Goal: Find specific page/section: Find specific page/section

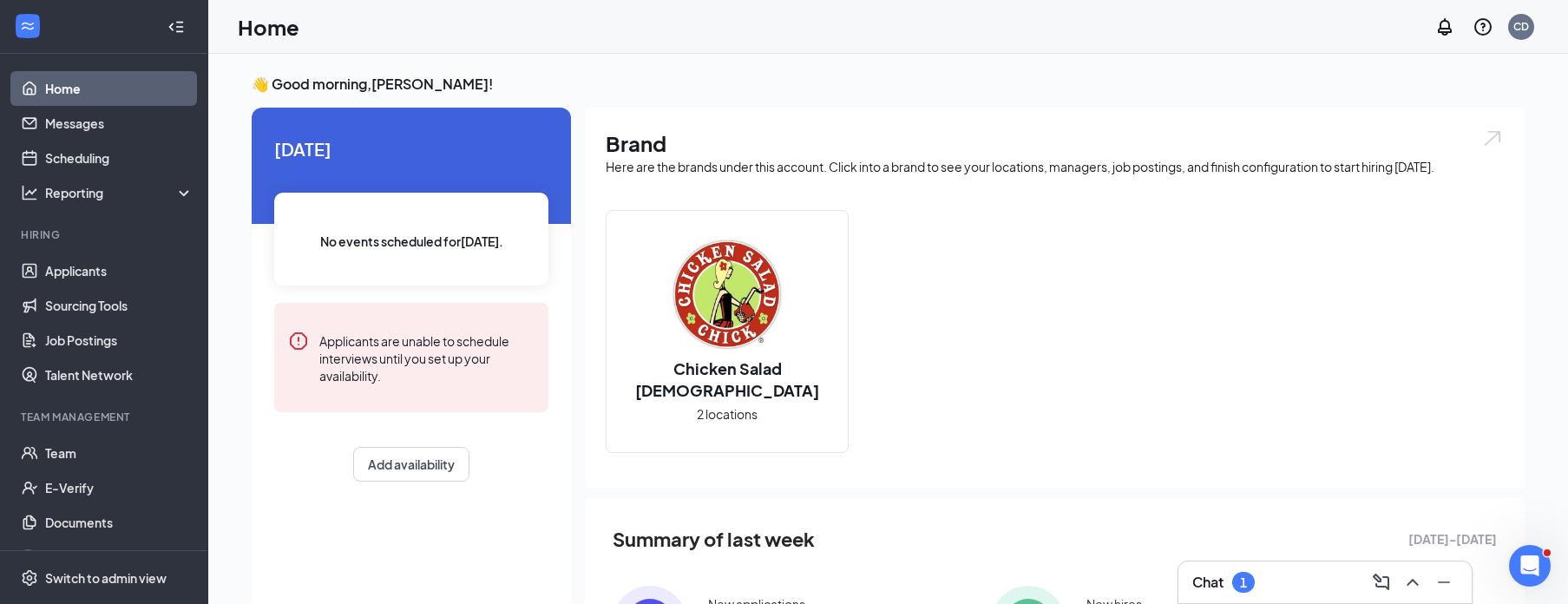
click at [1257, 580] on div "Chat 1" at bounding box center [1326, 582] width 266 height 27
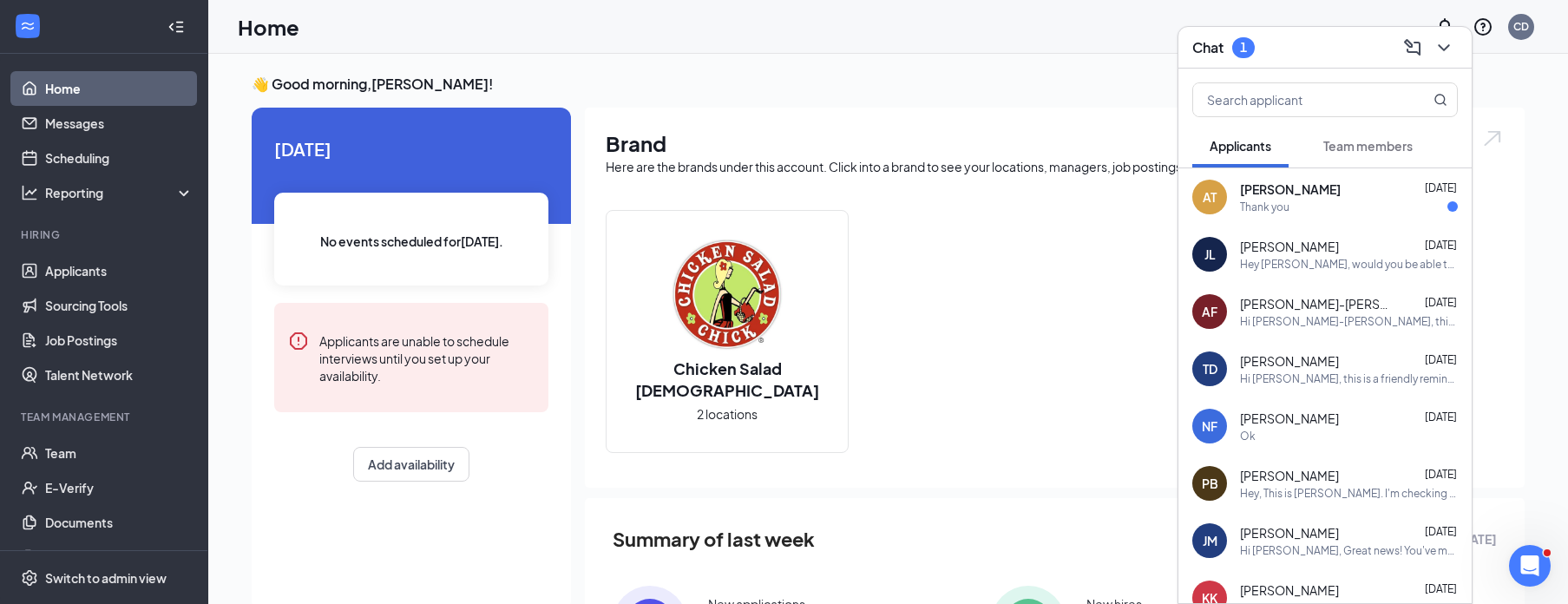
click at [1325, 205] on div "Thank you" at bounding box center [1349, 206] width 218 height 15
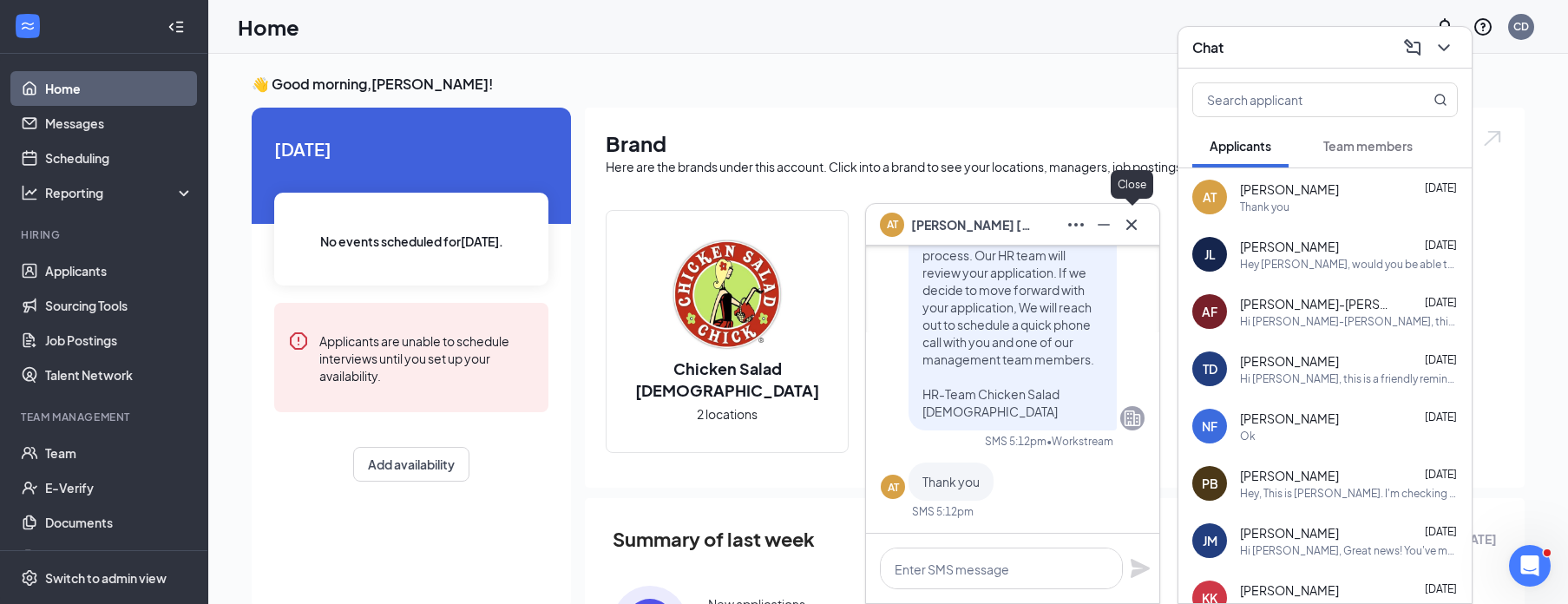
click at [1135, 225] on icon "Cross" at bounding box center [1131, 224] width 21 height 21
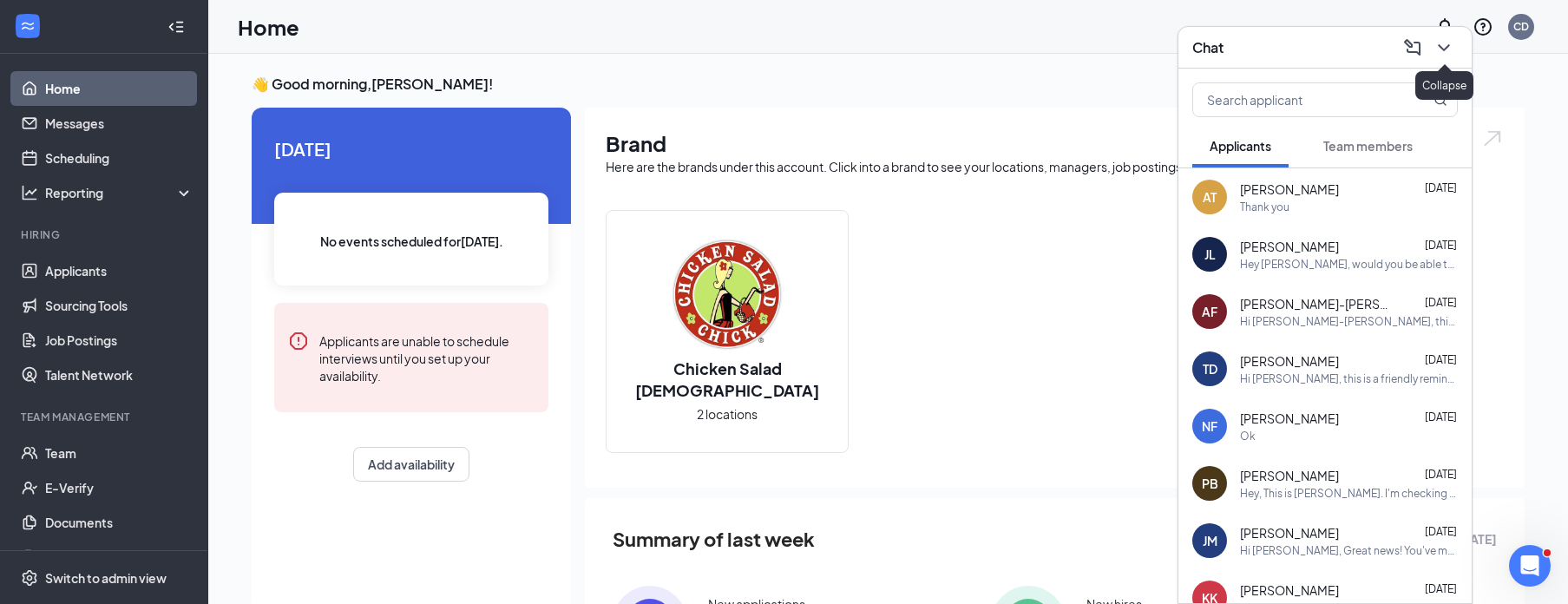
click at [1444, 46] on icon "ChevronDown" at bounding box center [1444, 47] width 21 height 21
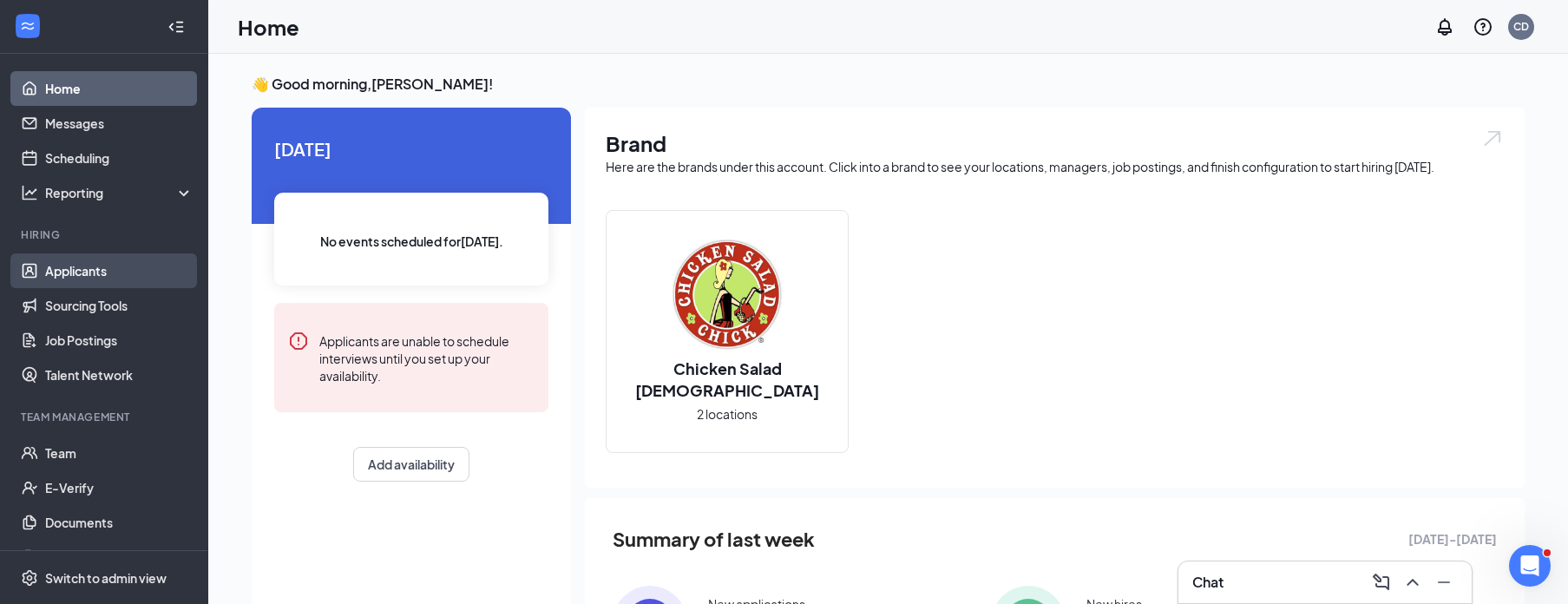
click at [91, 272] on link "Applicants" at bounding box center [119, 271] width 149 height 35
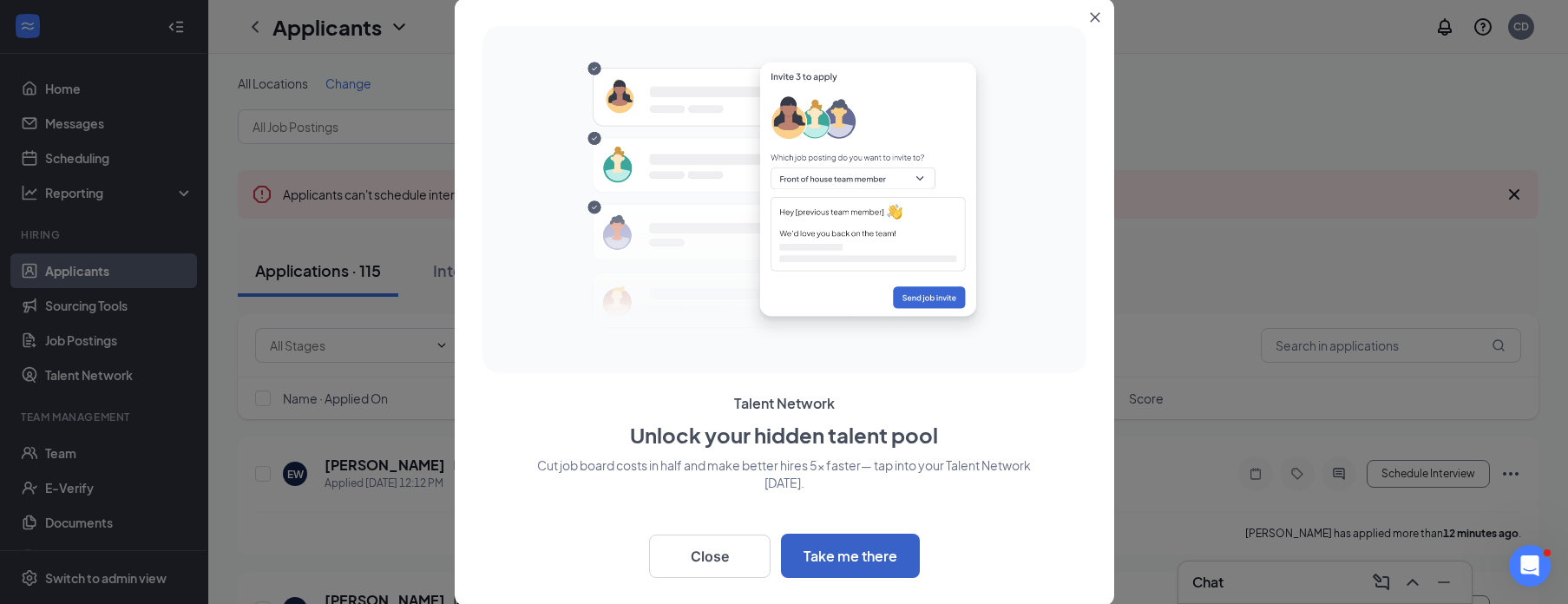
click at [825, 560] on button "Take me there" at bounding box center [850, 555] width 139 height 44
